Goal: Check status

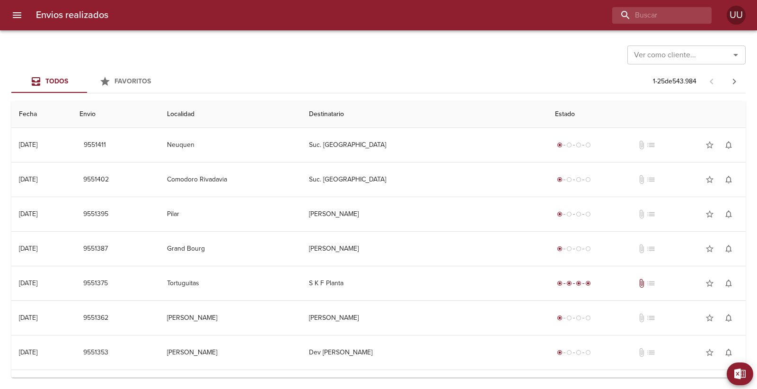
click at [232, 67] on div "Ver como cliente... Ver como cliente... Todos Favoritos 1 - 25 de 543.984 Fecha…" at bounding box center [378, 209] width 757 height 358
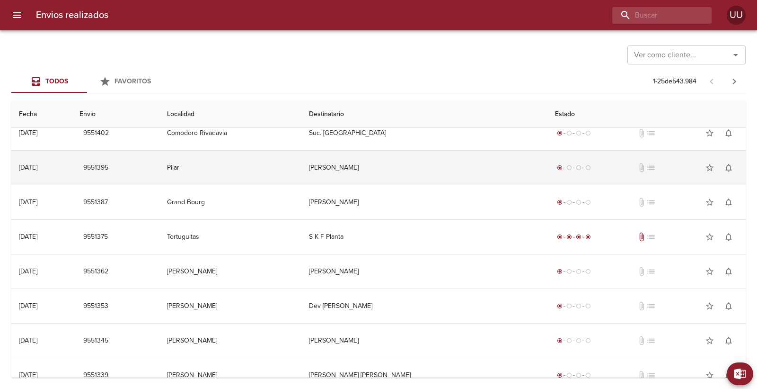
scroll to position [53, 0]
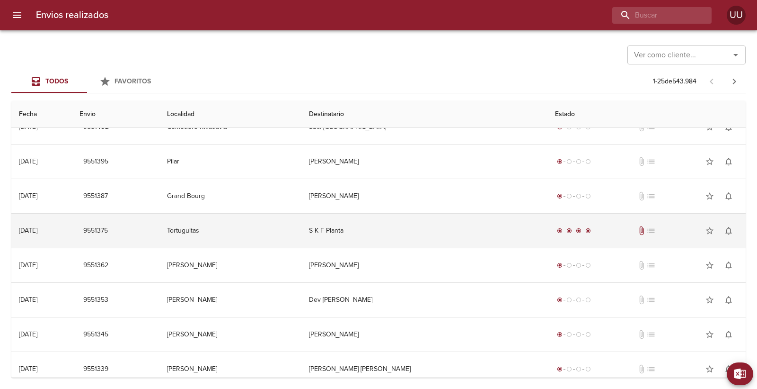
click at [426, 225] on td "S K F Planta" at bounding box center [424, 230] width 246 height 34
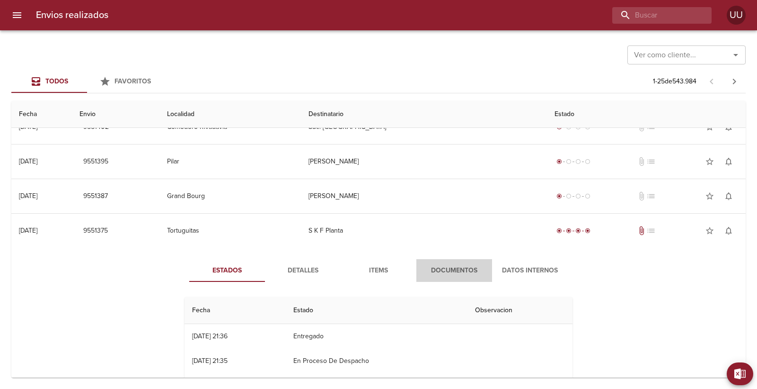
click at [463, 271] on span "Documentos" at bounding box center [454, 271] width 64 height 12
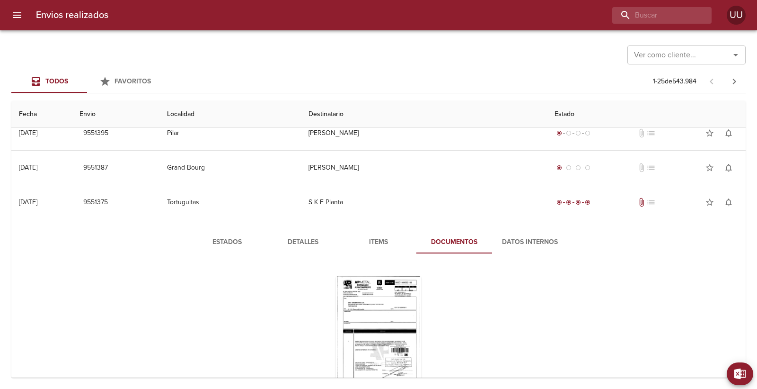
scroll to position [105, 0]
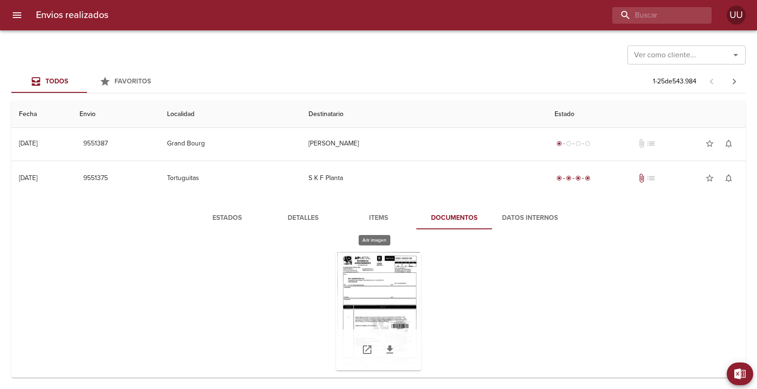
click at [403, 283] on div "Tabla de envíos del cliente" at bounding box center [378, 311] width 85 height 118
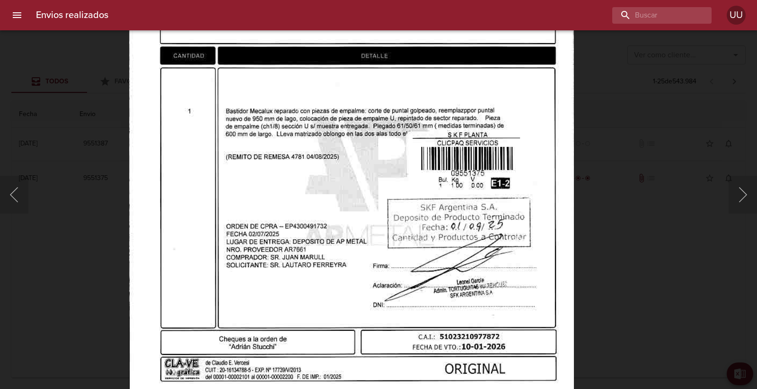
click at [420, 178] on img "Lightbox" at bounding box center [351, 79] width 445 height 638
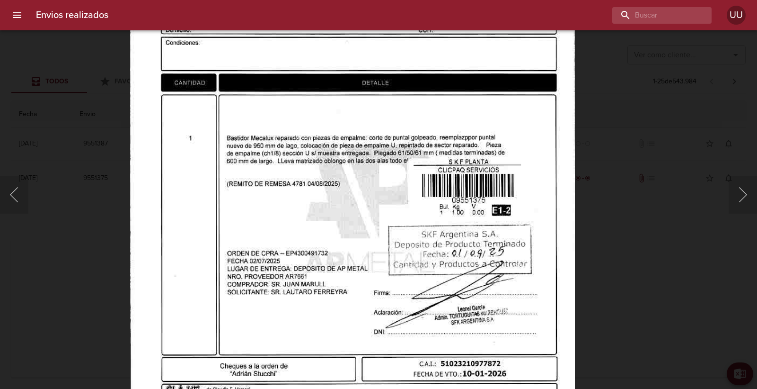
click at [465, 243] on img "Lightbox" at bounding box center [352, 106] width 445 height 638
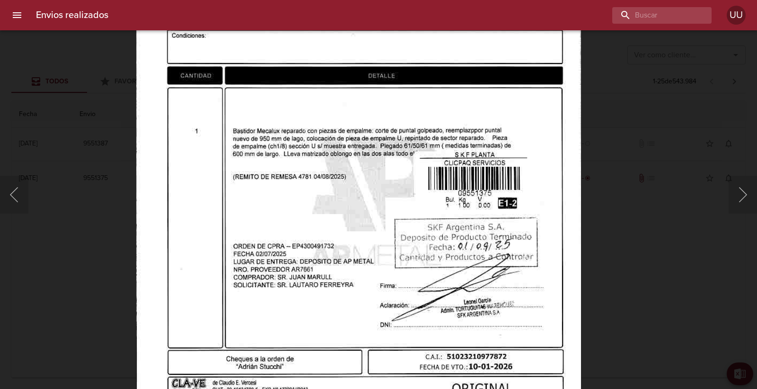
click at [500, 153] on img "Lightbox" at bounding box center [358, 98] width 445 height 638
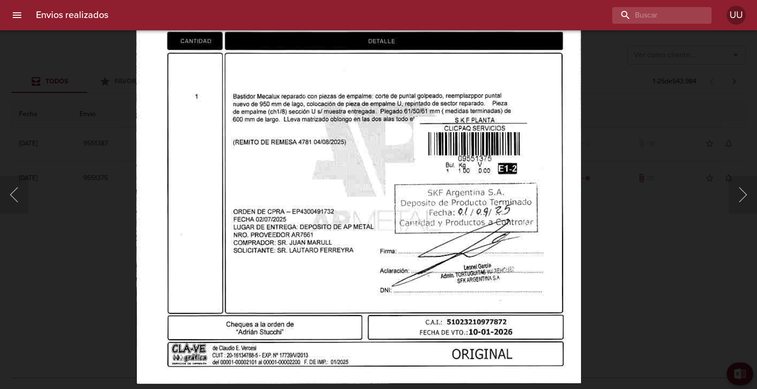
click at [495, 133] on img "Lightbox" at bounding box center [358, 64] width 445 height 638
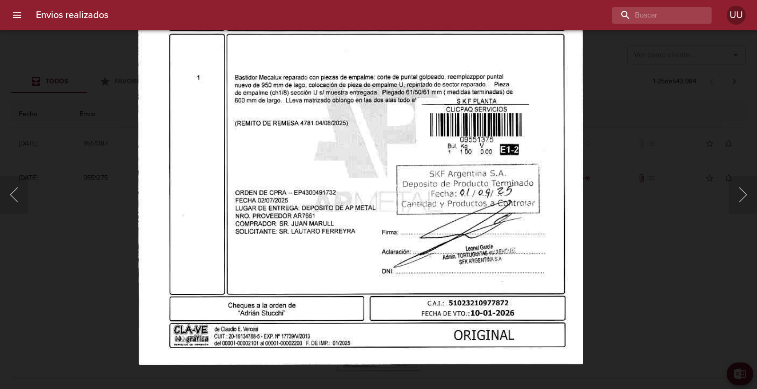
click at [671, 178] on div "Lightbox" at bounding box center [378, 194] width 757 height 389
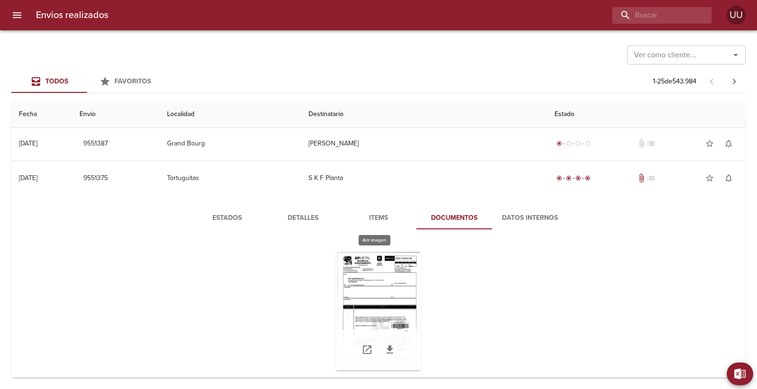
click at [371, 285] on div "Tabla de envíos del cliente" at bounding box center [378, 311] width 85 height 118
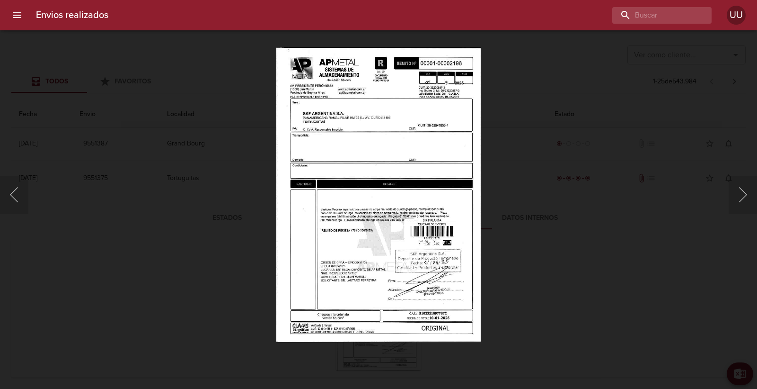
click at [532, 204] on div "Lightbox" at bounding box center [378, 194] width 757 height 389
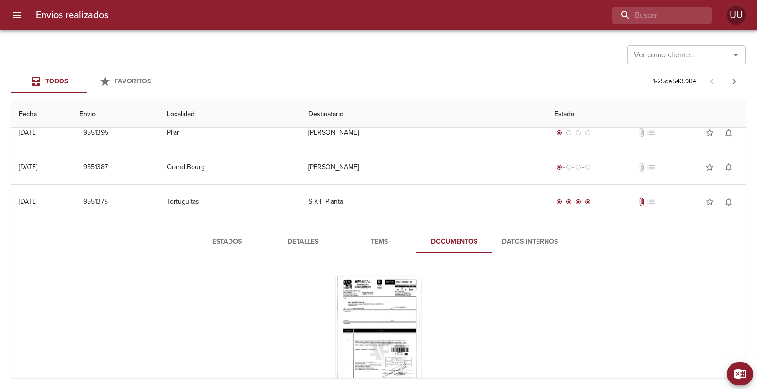
scroll to position [53, 0]
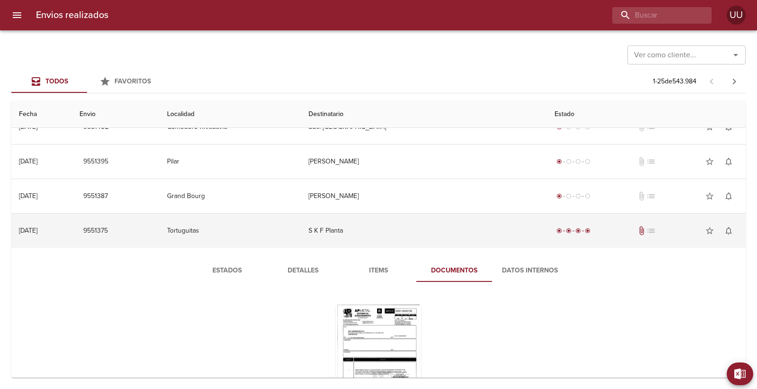
click at [442, 237] on td "S K F Planta" at bounding box center [424, 230] width 246 height 34
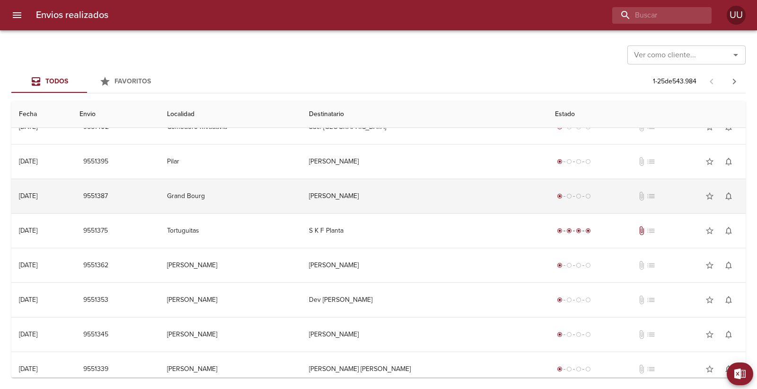
click at [460, 195] on td "[PERSON_NAME]" at bounding box center [424, 196] width 246 height 34
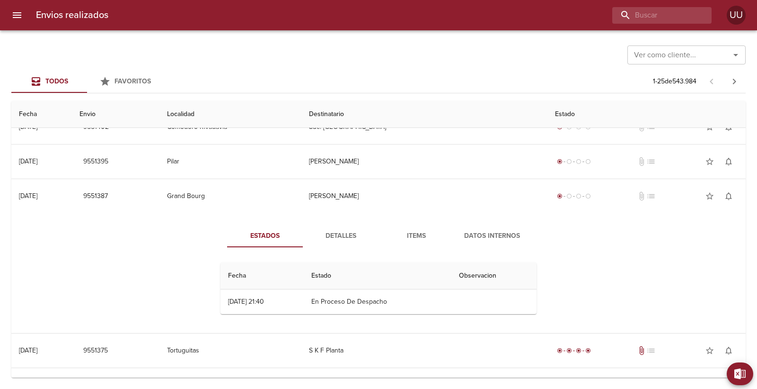
drag, startPoint x: 289, startPoint y: 301, endPoint x: 389, endPoint y: 299, distance: 99.9
click at [386, 299] on tr "01/09 [DATE] 21:40 En Proceso De Despacho" at bounding box center [379, 301] width 316 height 25
click at [389, 299] on td "En Proceso De Despacho" at bounding box center [378, 301] width 148 height 25
click at [334, 239] on span "Detalles" at bounding box center [341, 236] width 64 height 12
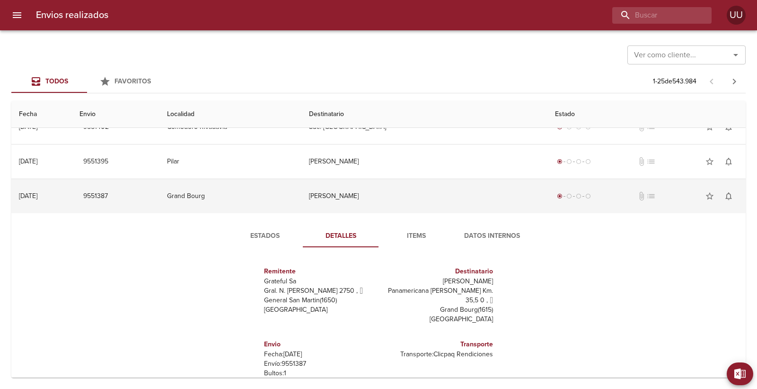
click at [400, 207] on td "[PERSON_NAME]" at bounding box center [424, 196] width 246 height 34
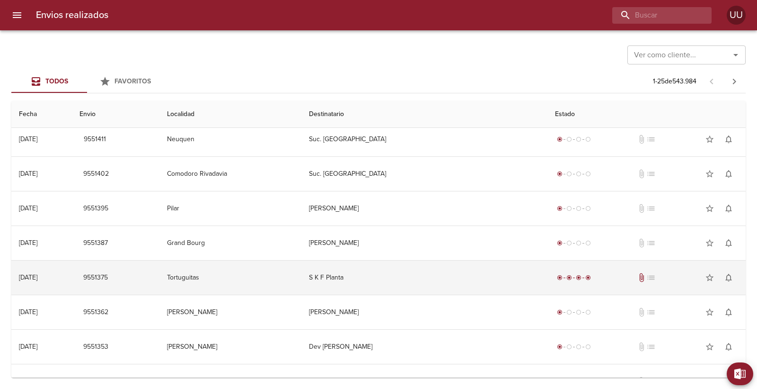
scroll to position [0, 0]
